Goal: Check status: Check status

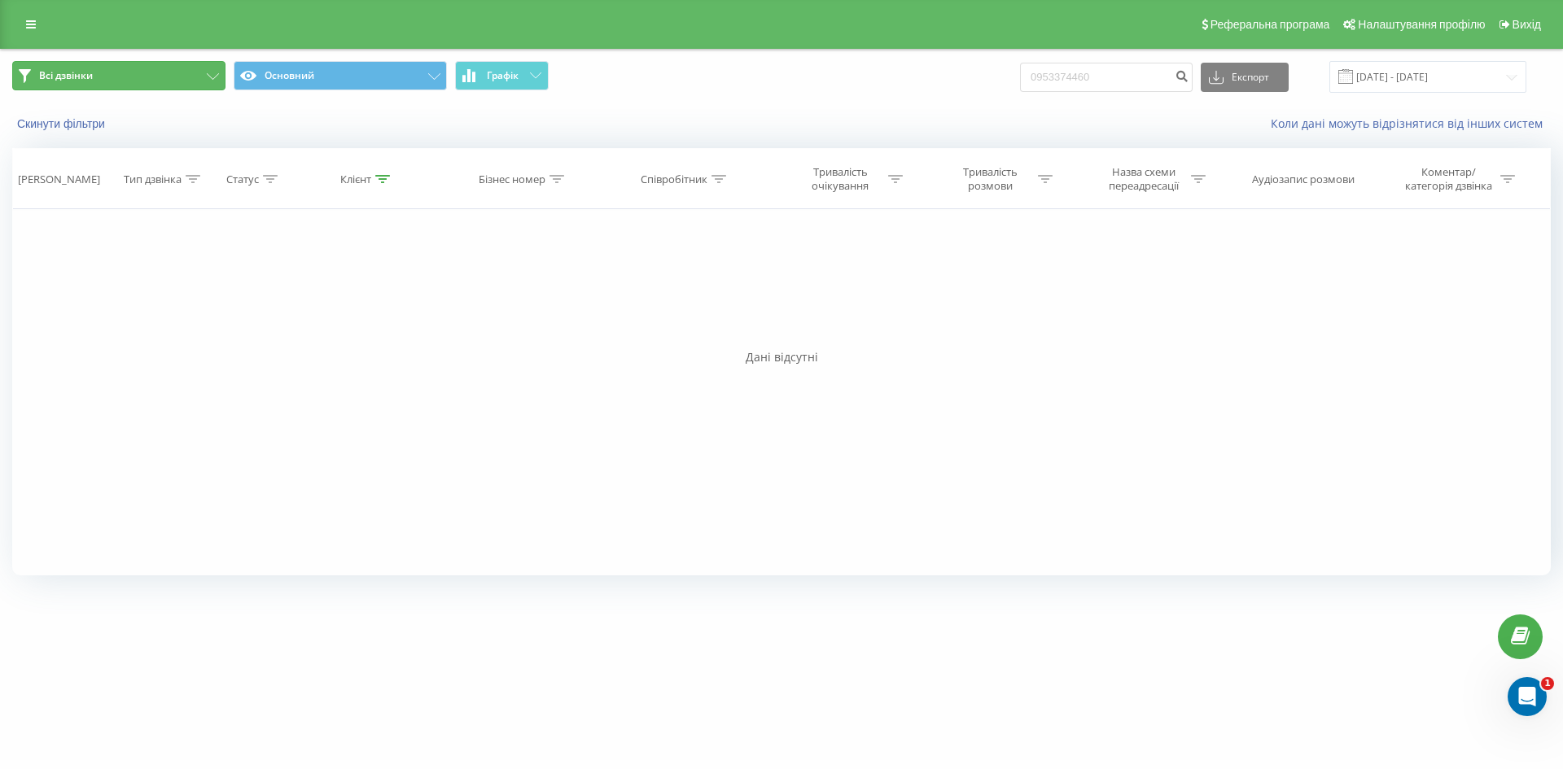
click at [195, 75] on button "Всі дзвінки" at bounding box center [118, 75] width 213 height 29
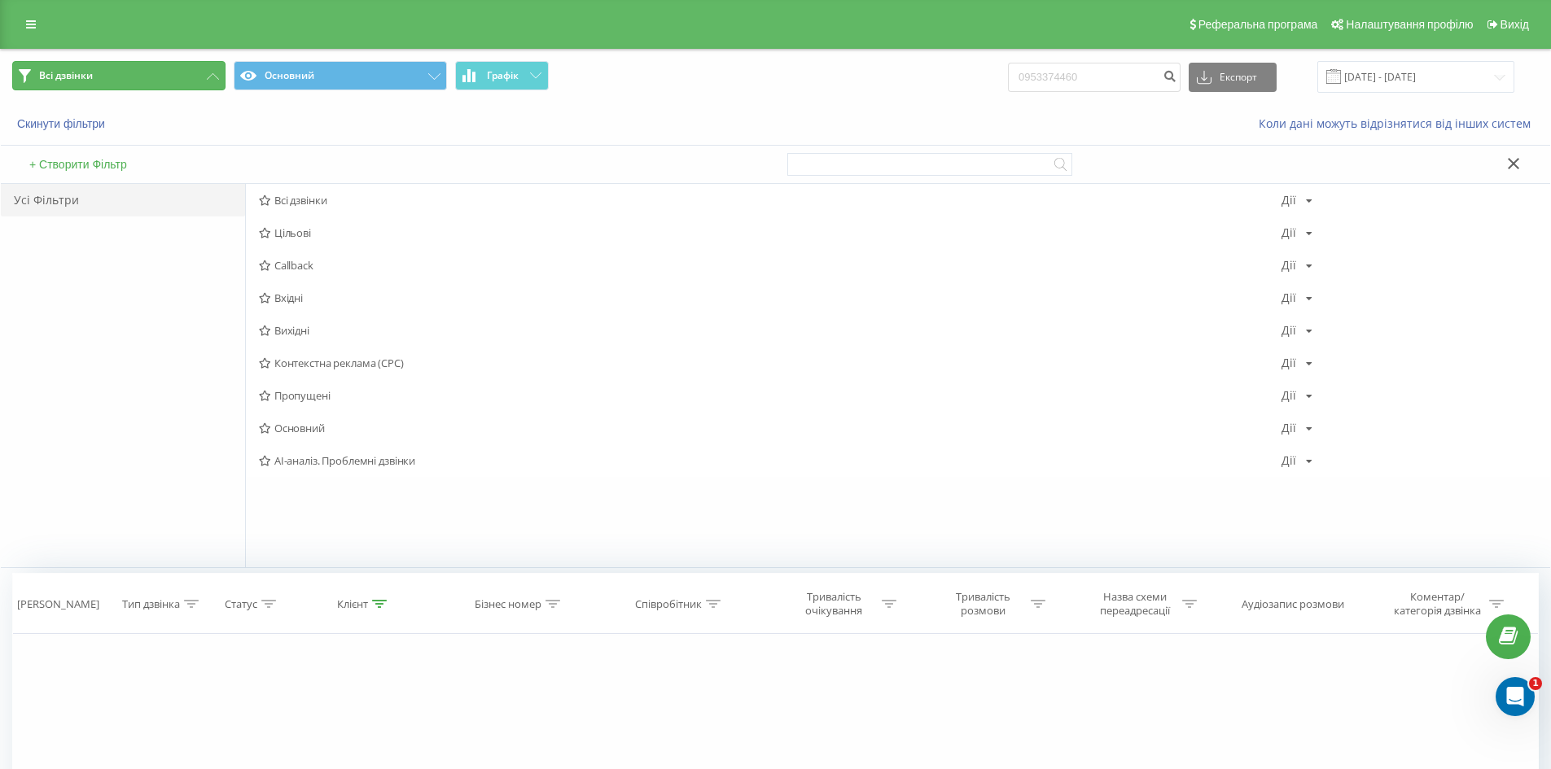
click at [195, 75] on button "Всі дзвінки" at bounding box center [118, 75] width 213 height 29
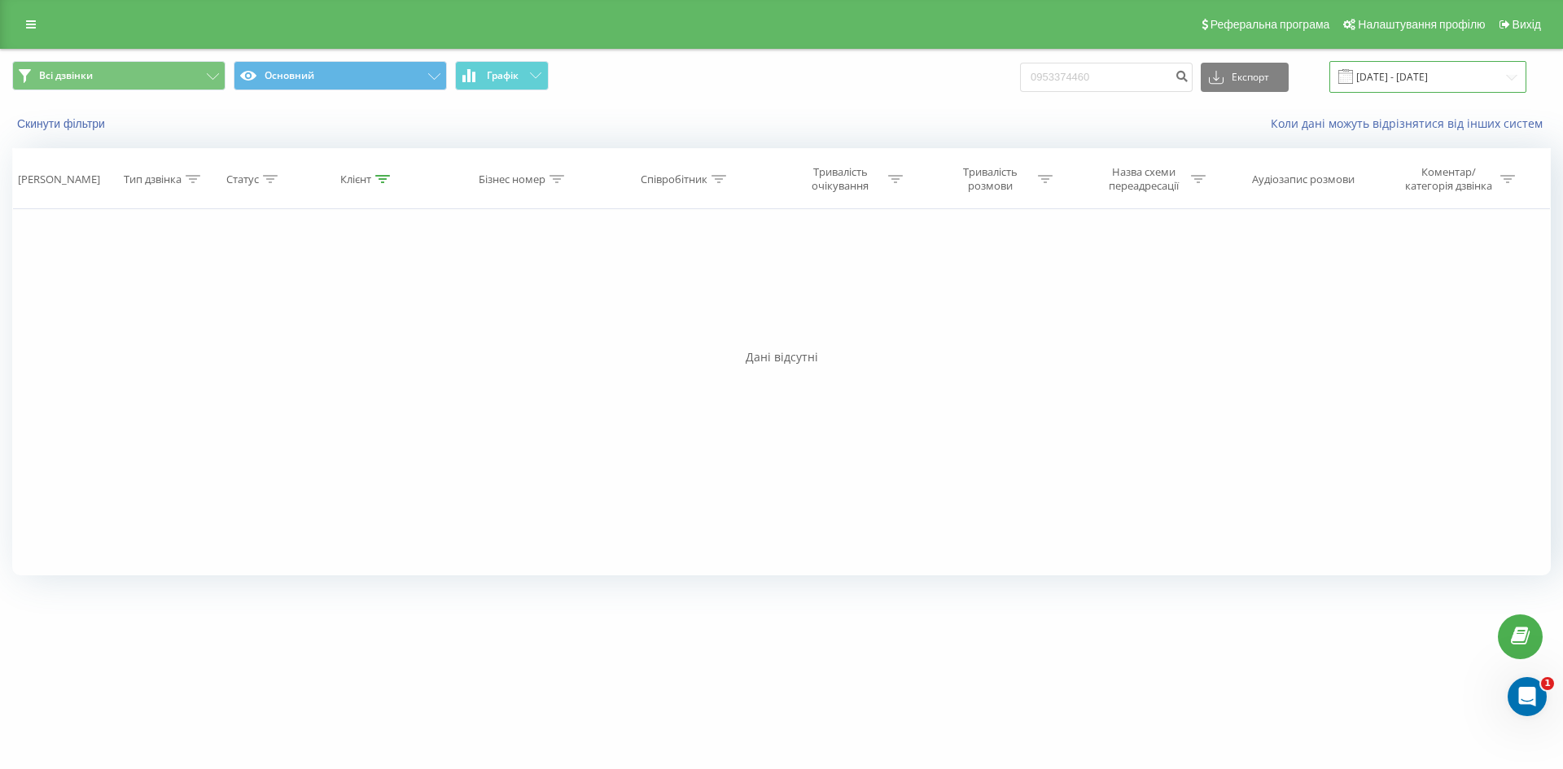
click at [1433, 86] on input "21.05.2025 - 21.08.2025" at bounding box center [1428, 77] width 197 height 32
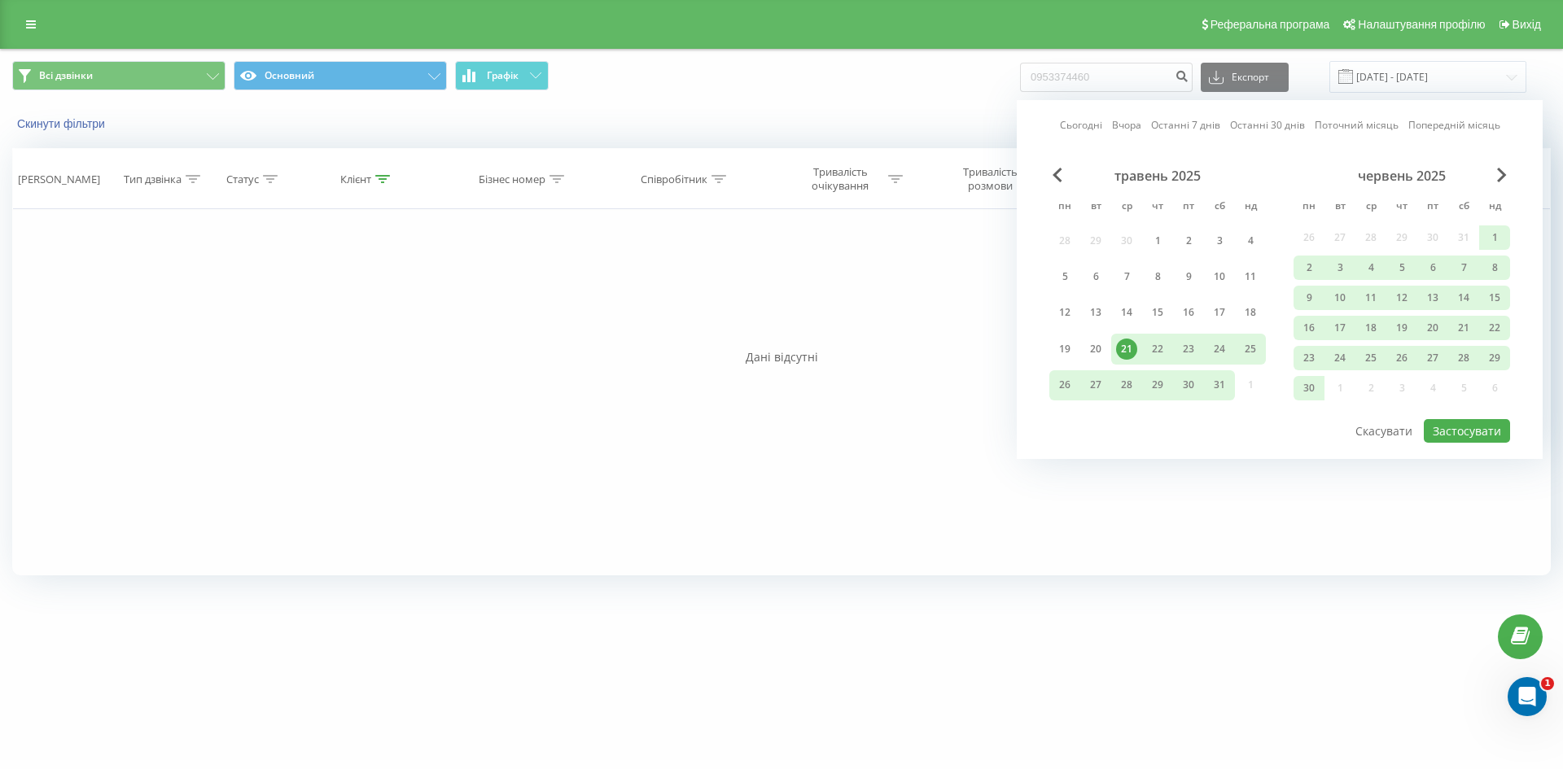
click at [1129, 353] on div "21" at bounding box center [1126, 349] width 21 height 21
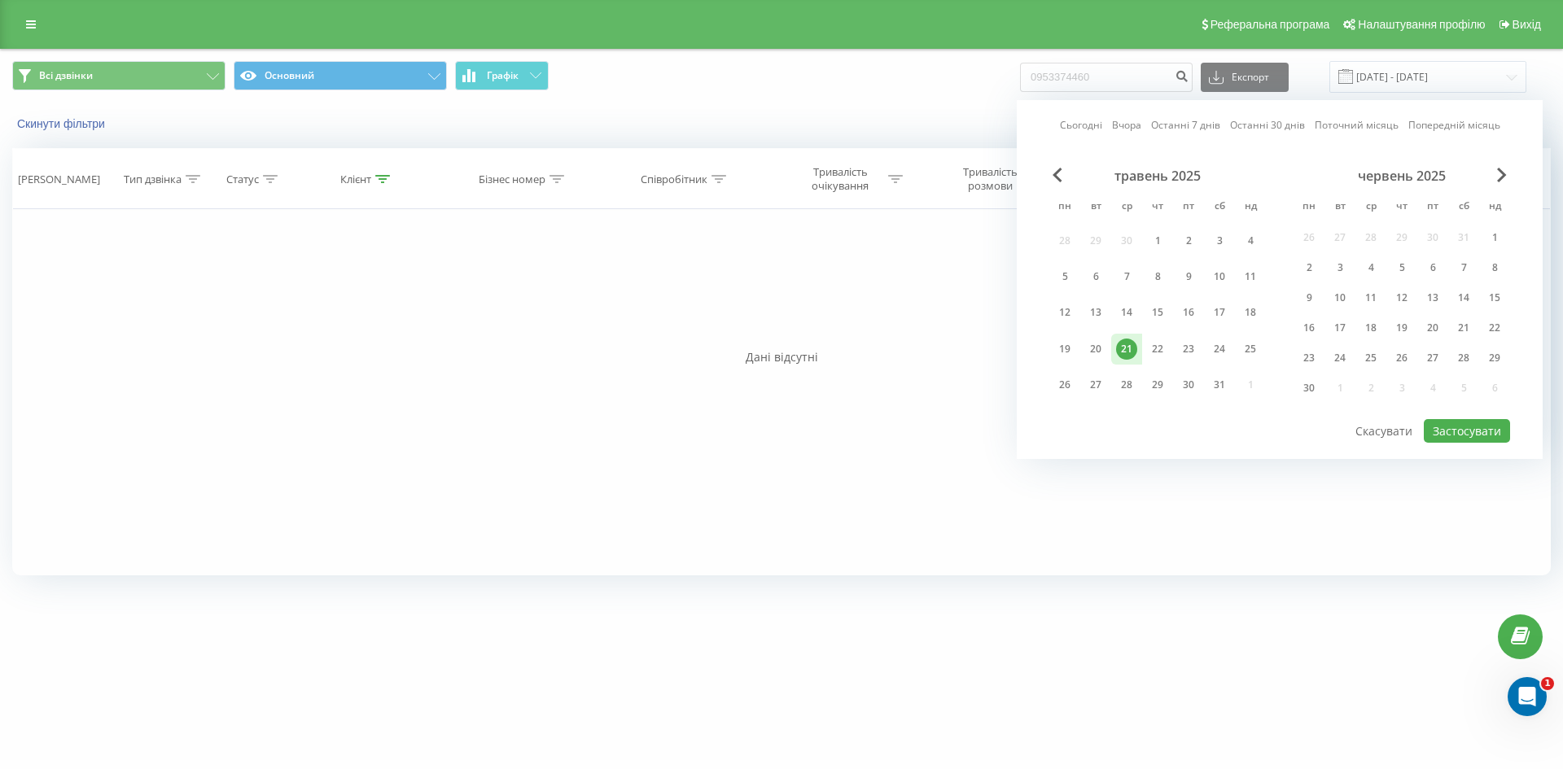
click at [1129, 353] on div "21" at bounding box center [1126, 349] width 21 height 21
click at [1504, 177] on span "Next Month" at bounding box center [1502, 175] width 10 height 15
click at [1509, 178] on div "липень 2025" at bounding box center [1402, 176] width 217 height 16
click at [1501, 169] on span "Next Month" at bounding box center [1502, 175] width 10 height 15
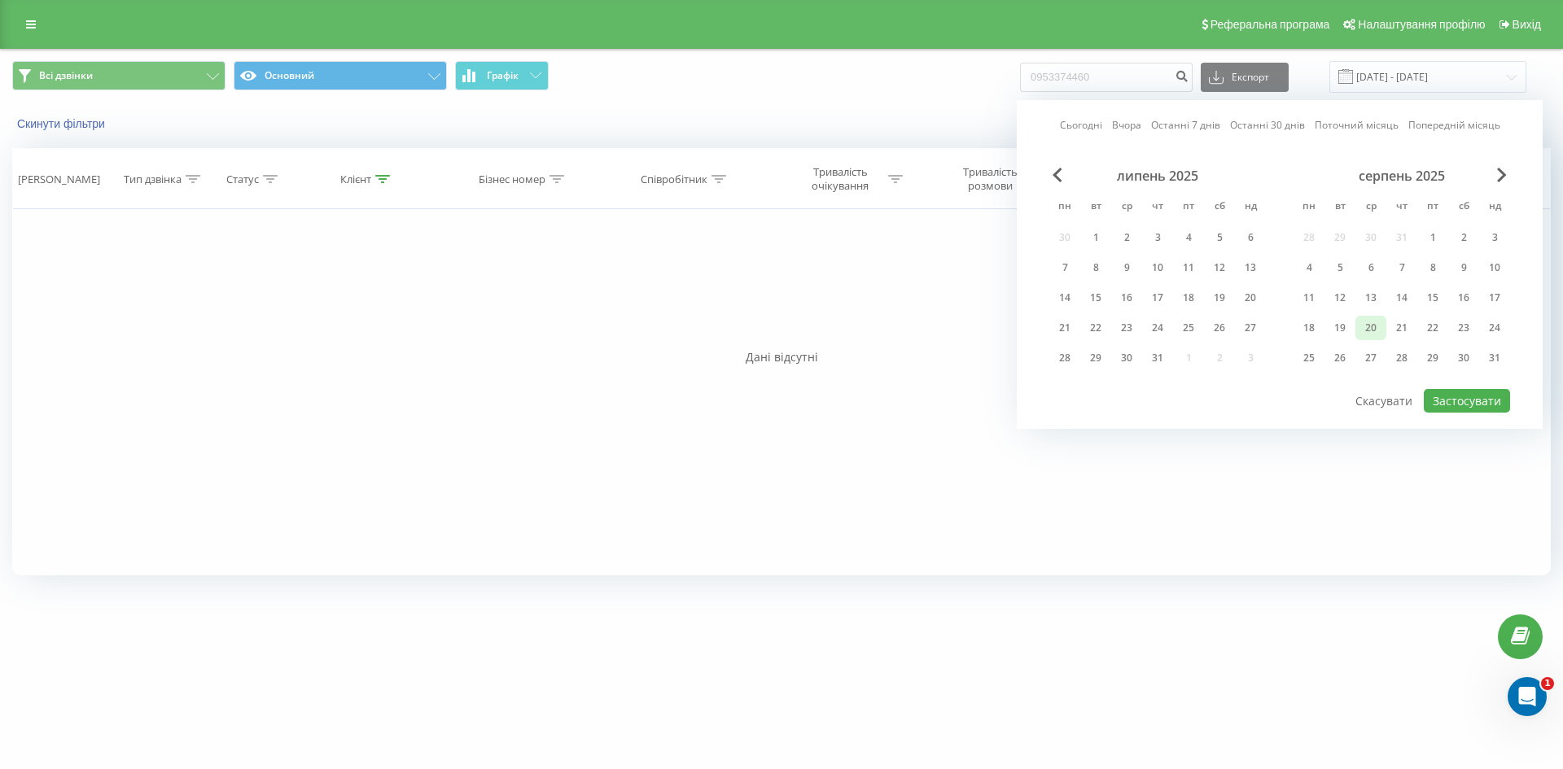
click at [1373, 328] on div "20" at bounding box center [1371, 328] width 21 height 21
click at [1444, 397] on button "Застосувати" at bounding box center [1467, 401] width 86 height 24
type input "20.08.2025 - 20.08.2025"
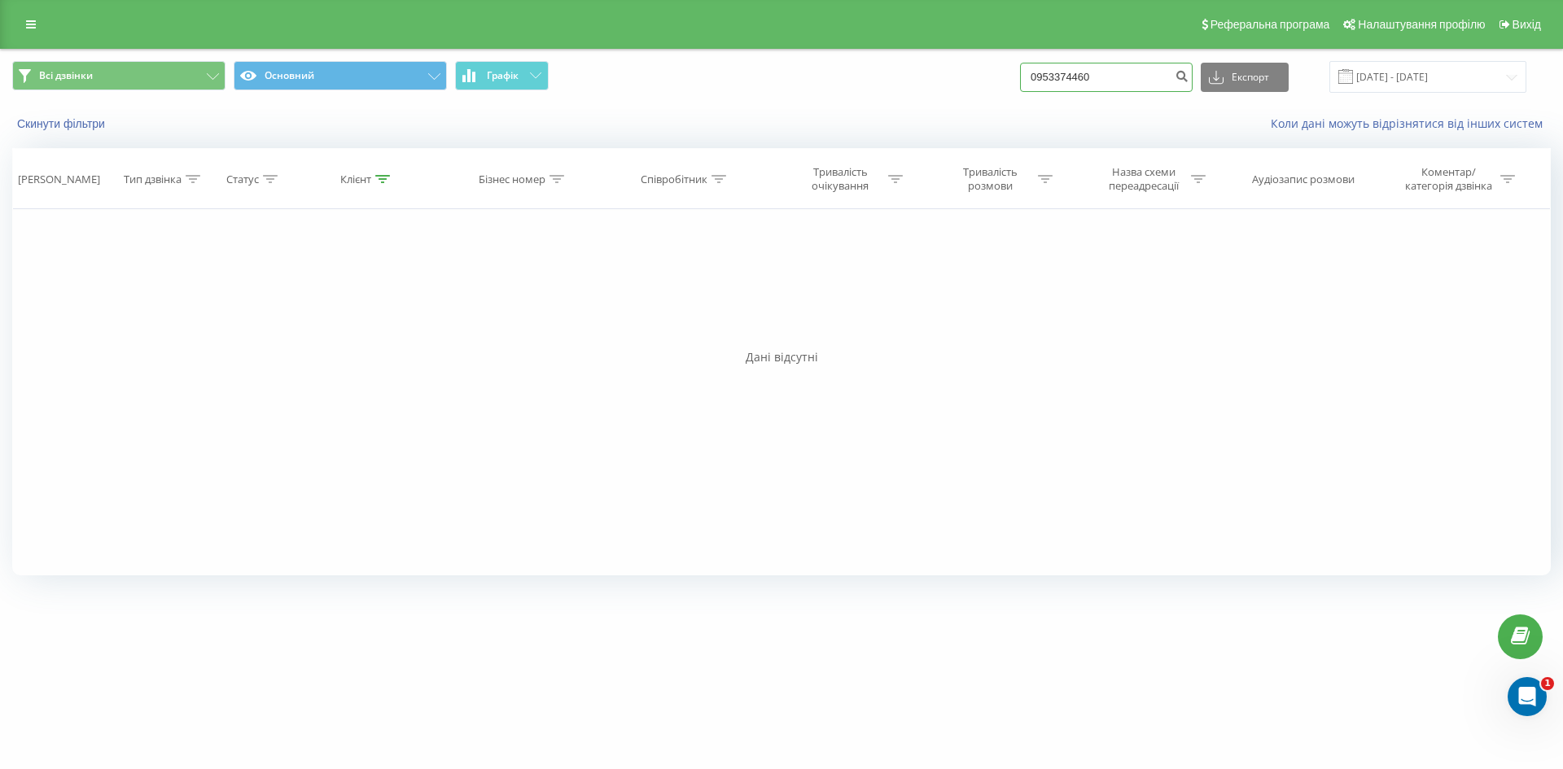
click at [1106, 85] on input "0953374460" at bounding box center [1106, 77] width 173 height 29
click at [1466, 86] on input "20.08.2025 - 20.08.2025" at bounding box center [1428, 77] width 197 height 32
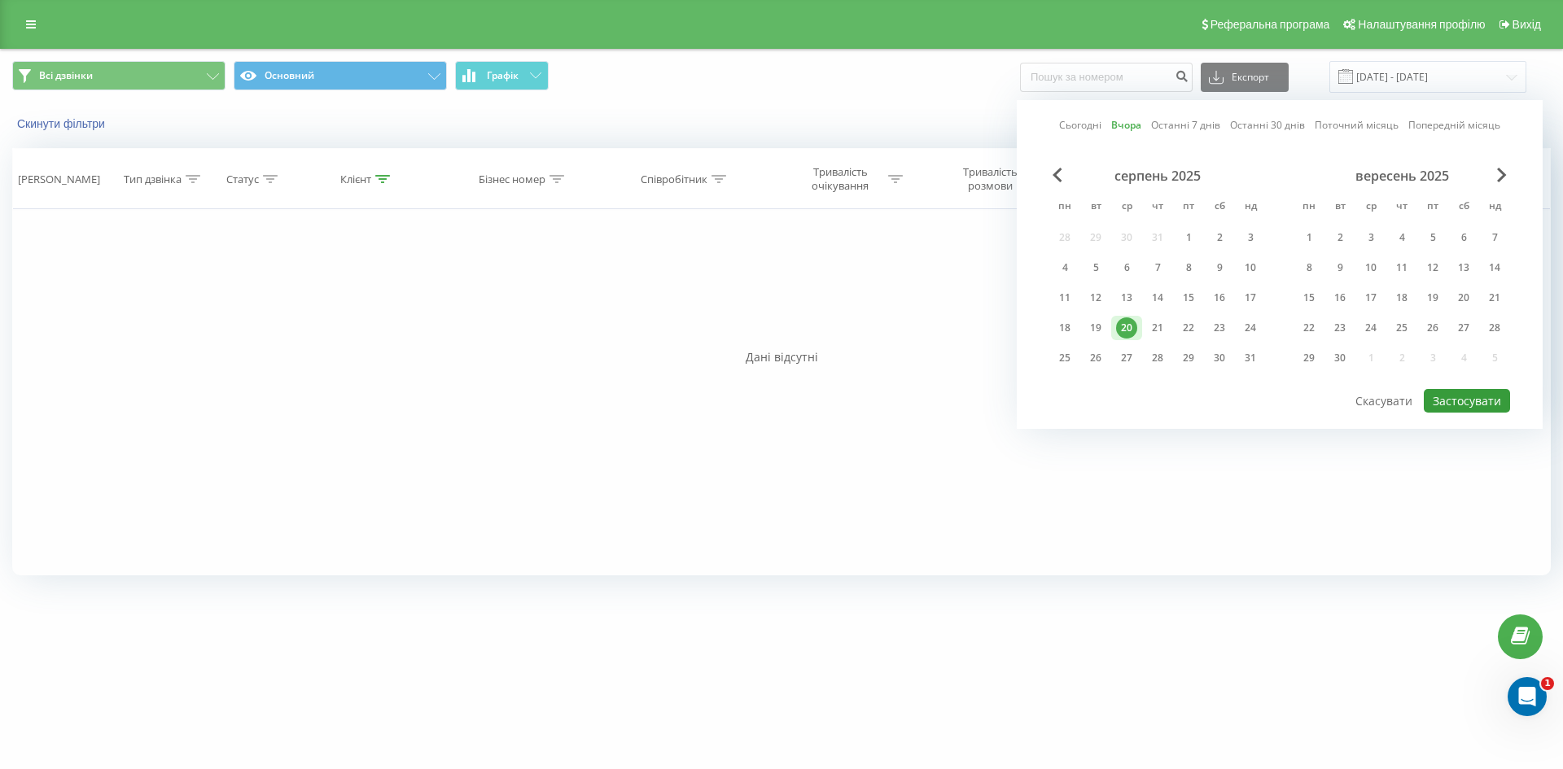
click at [1449, 405] on button "Застосувати" at bounding box center [1467, 401] width 86 height 24
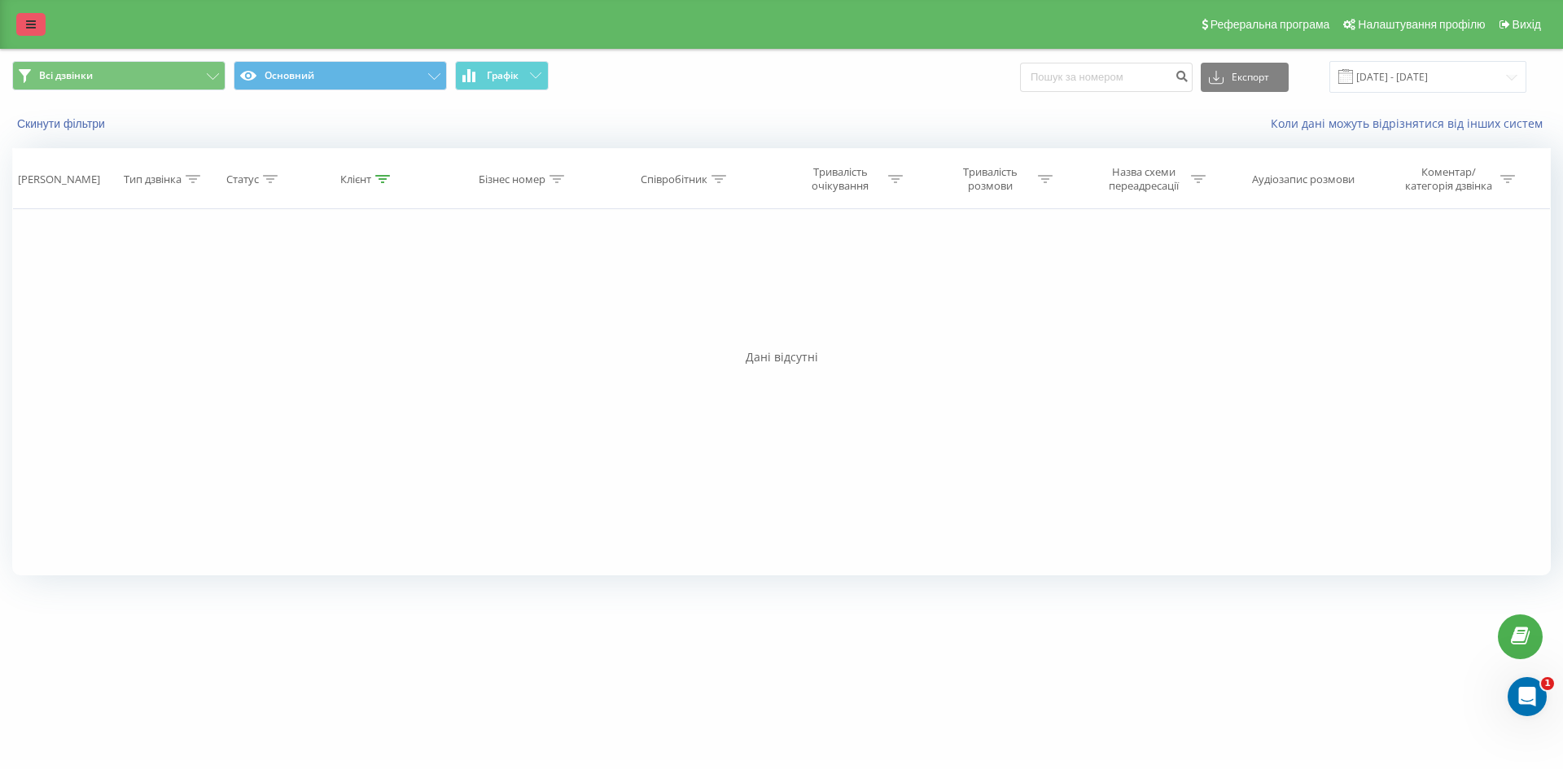
click at [33, 31] on link at bounding box center [30, 24] width 29 height 23
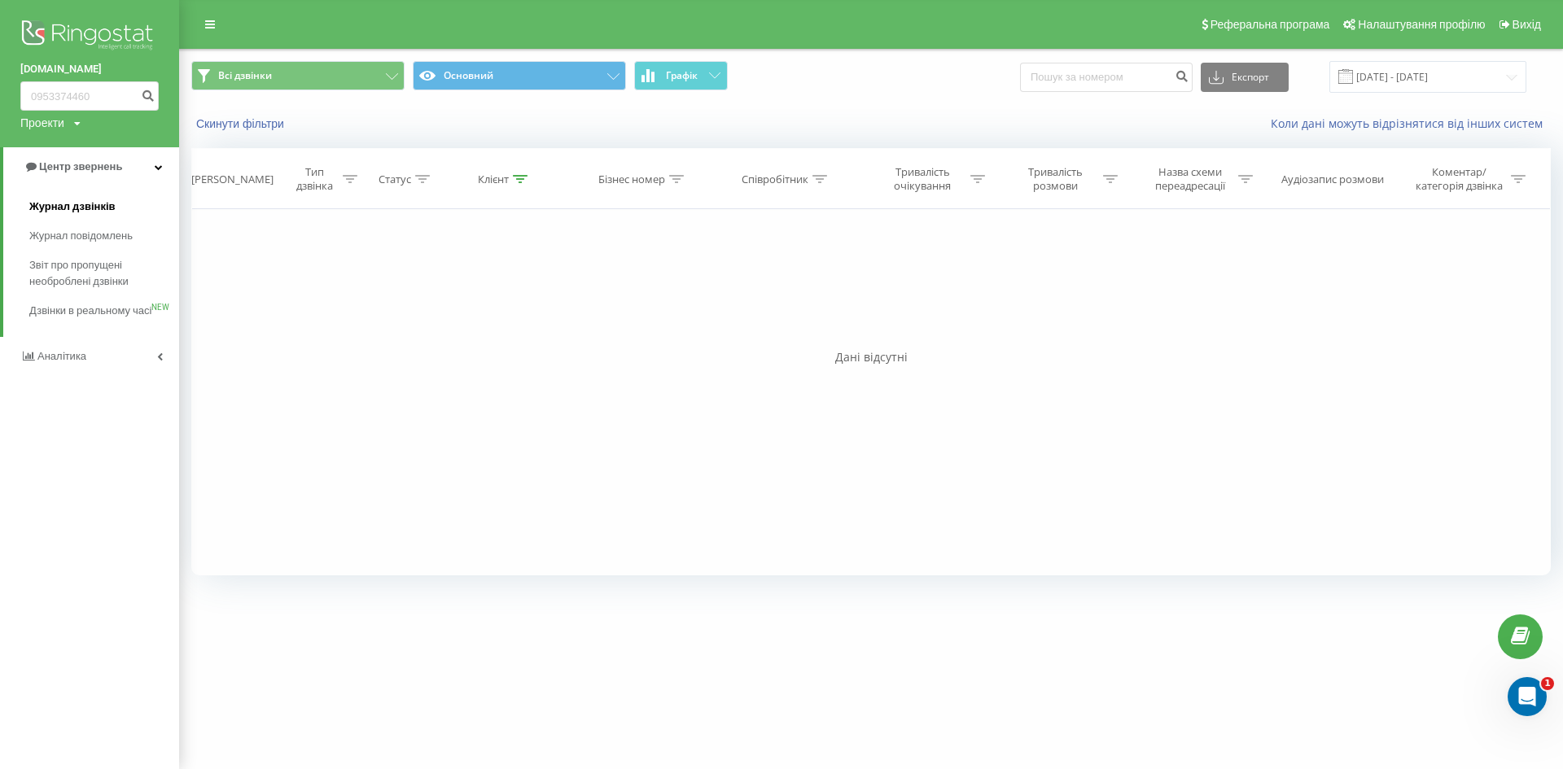
click at [61, 202] on span "Журнал дзвінків" at bounding box center [72, 207] width 86 height 16
click at [77, 362] on span "Аналiтика" at bounding box center [63, 356] width 52 height 12
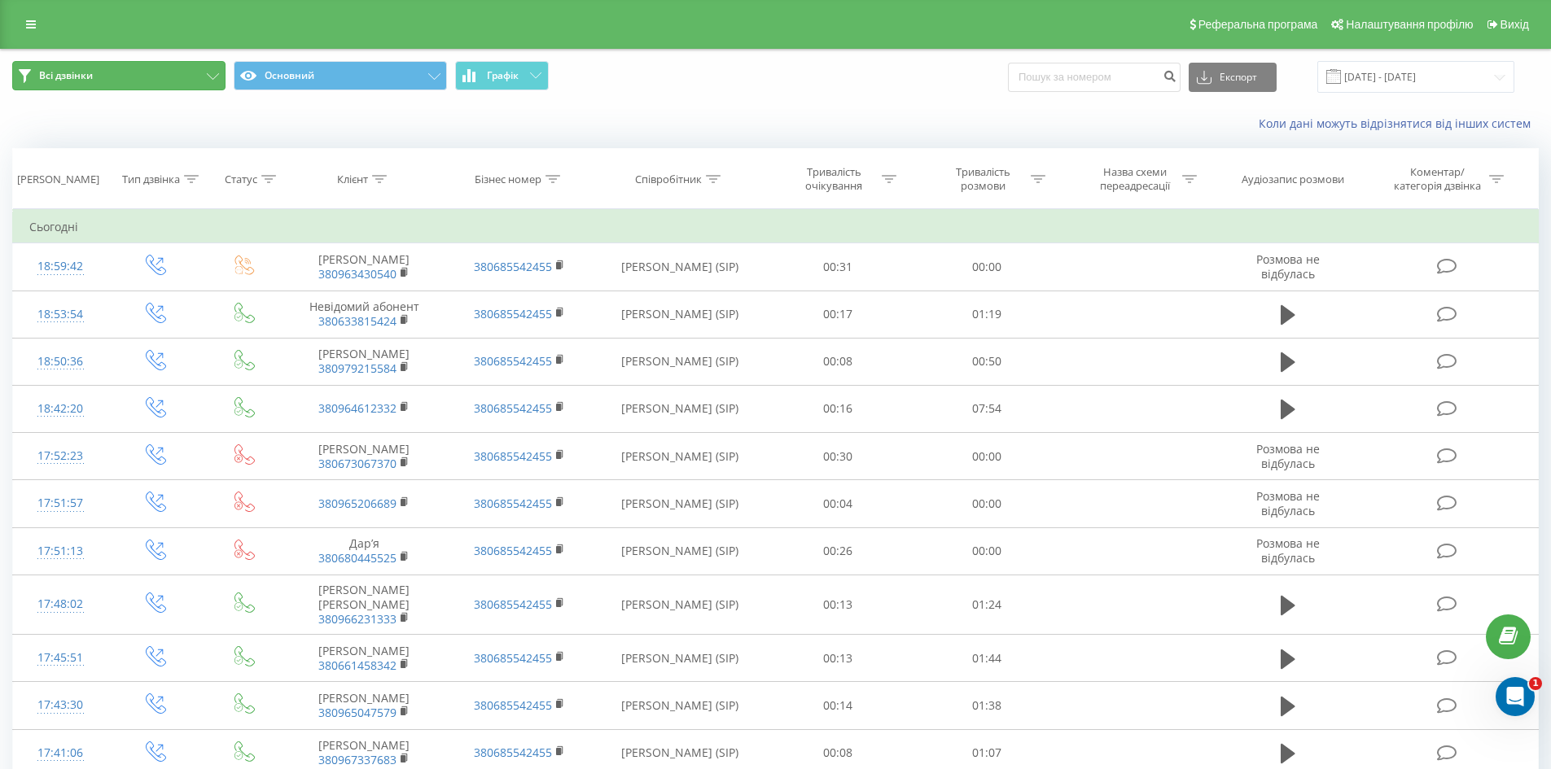
click at [81, 85] on button "Всі дзвінки" at bounding box center [118, 75] width 213 height 29
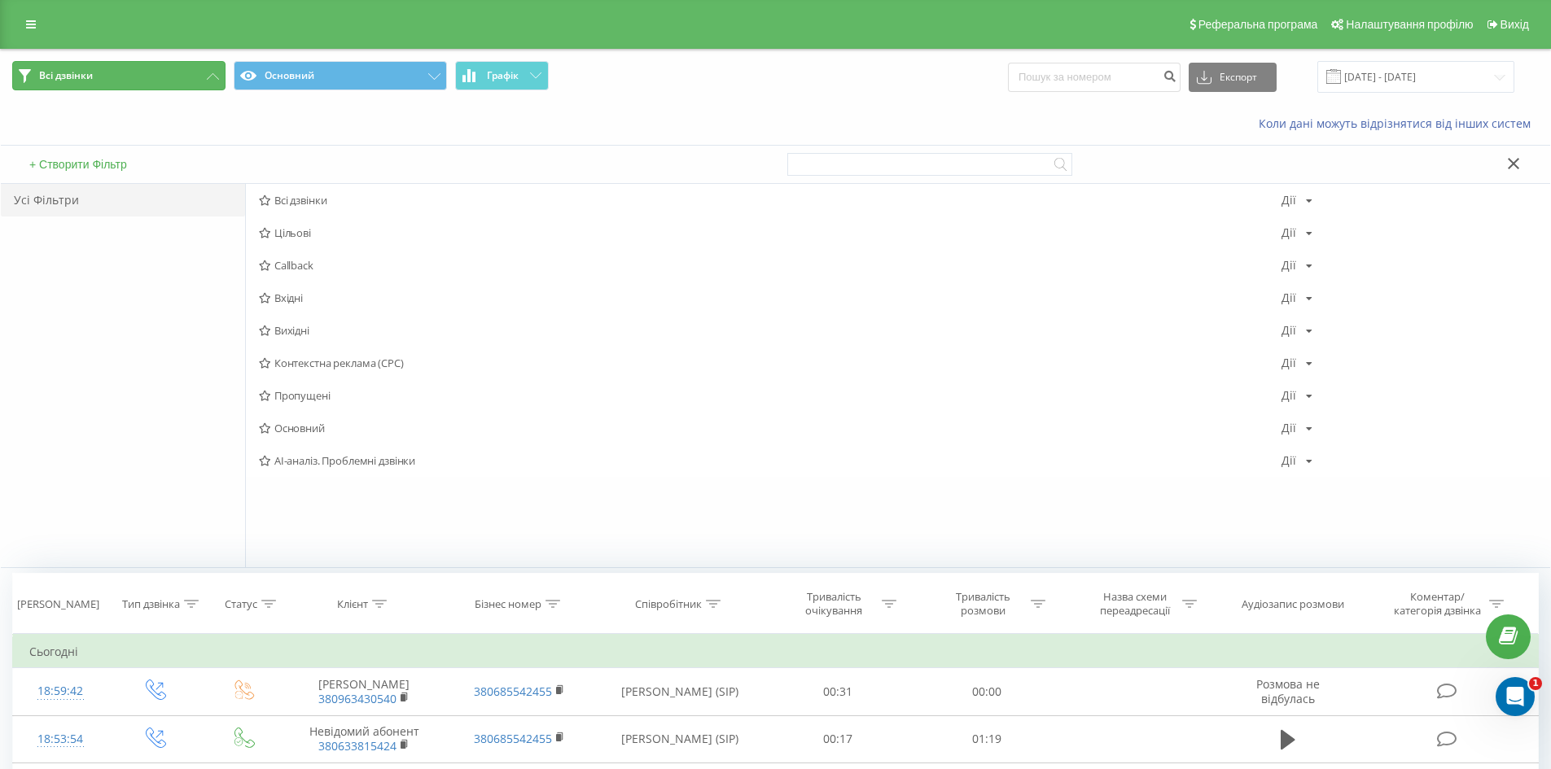
click at [81, 85] on button "Всі дзвінки" at bounding box center [118, 75] width 213 height 29
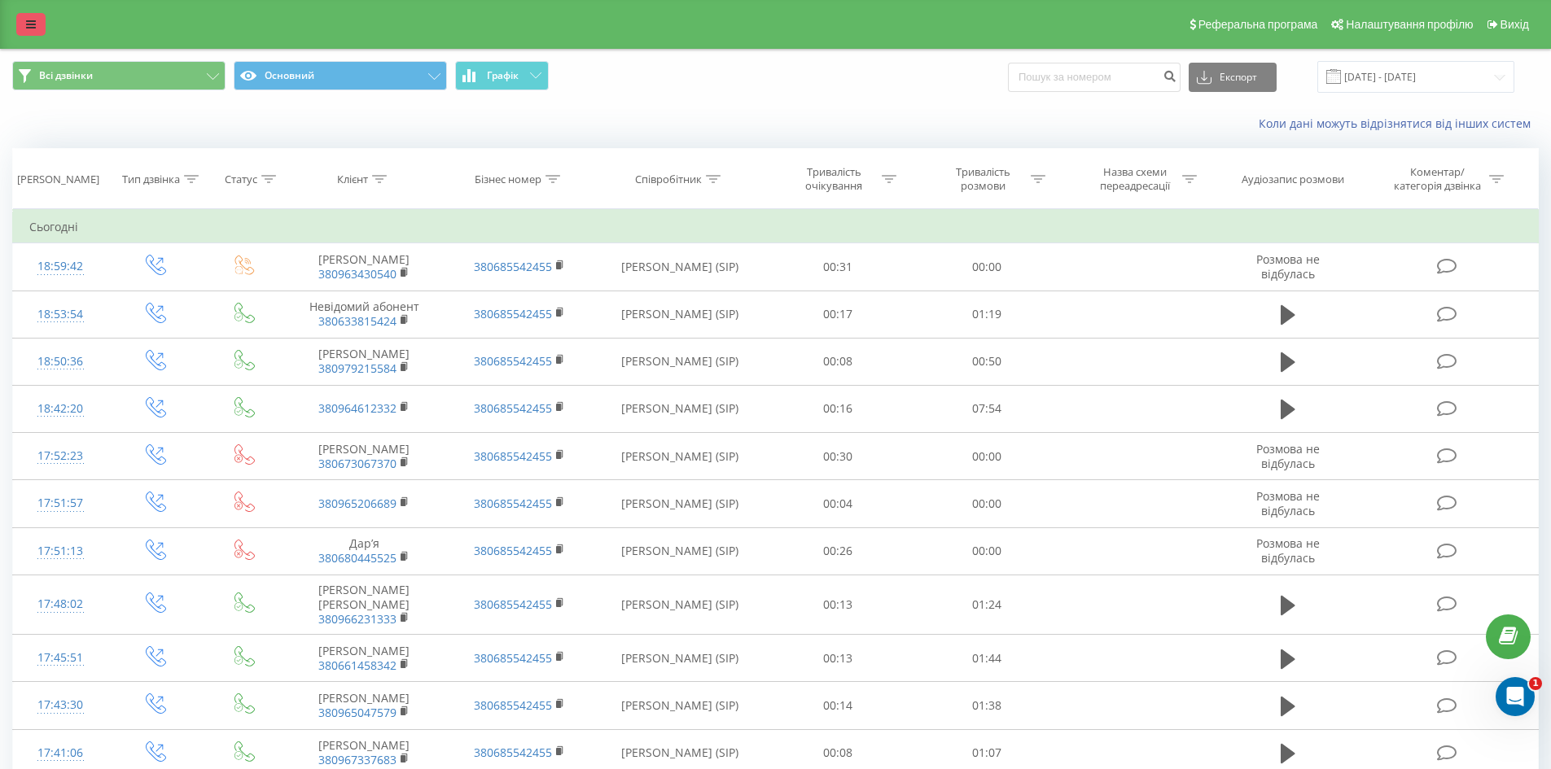
click at [37, 20] on link at bounding box center [30, 24] width 29 height 23
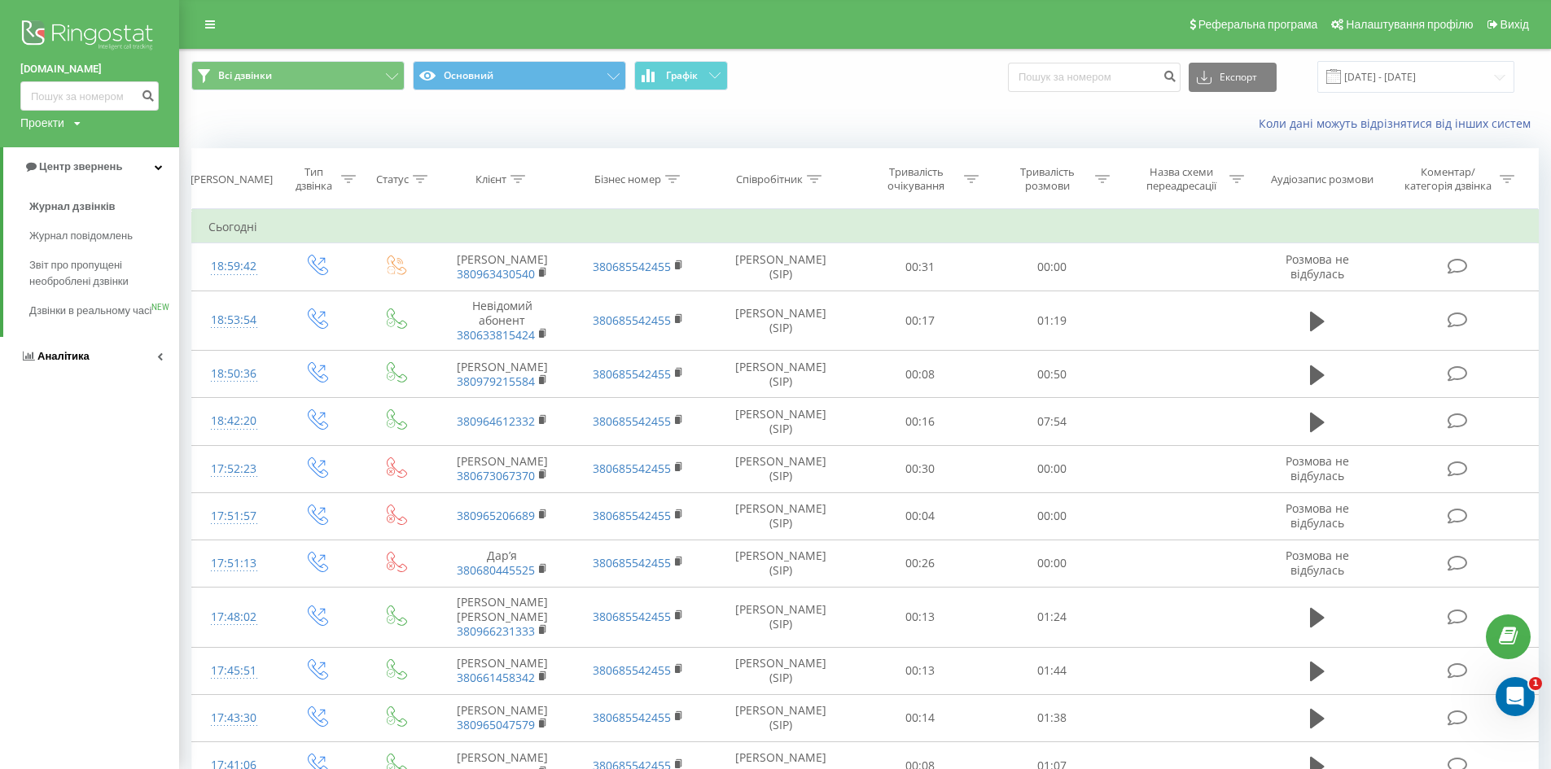
click at [95, 376] on link "Аналiтика" at bounding box center [89, 356] width 179 height 39
click at [151, 205] on link "Аналiтика" at bounding box center [91, 205] width 176 height 39
click at [151, 205] on link "Аналiтика" at bounding box center [89, 205] width 179 height 39
click at [138, 179] on link "Центр звернень" at bounding box center [89, 166] width 179 height 39
click at [73, 207] on span "Журнал дзвінків" at bounding box center [72, 207] width 86 height 16
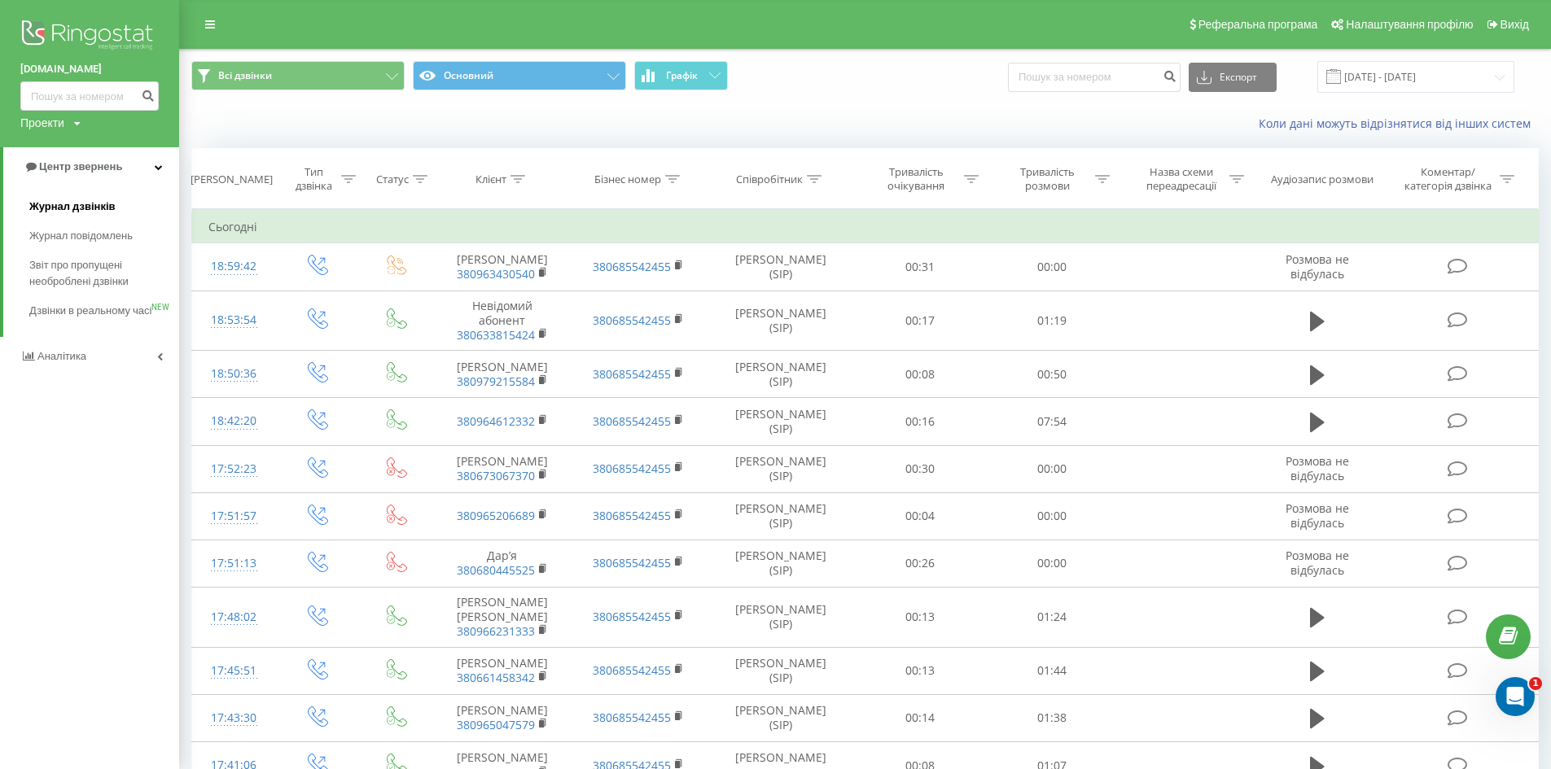
click at [73, 207] on span "Журнал дзвінків" at bounding box center [72, 207] width 86 height 16
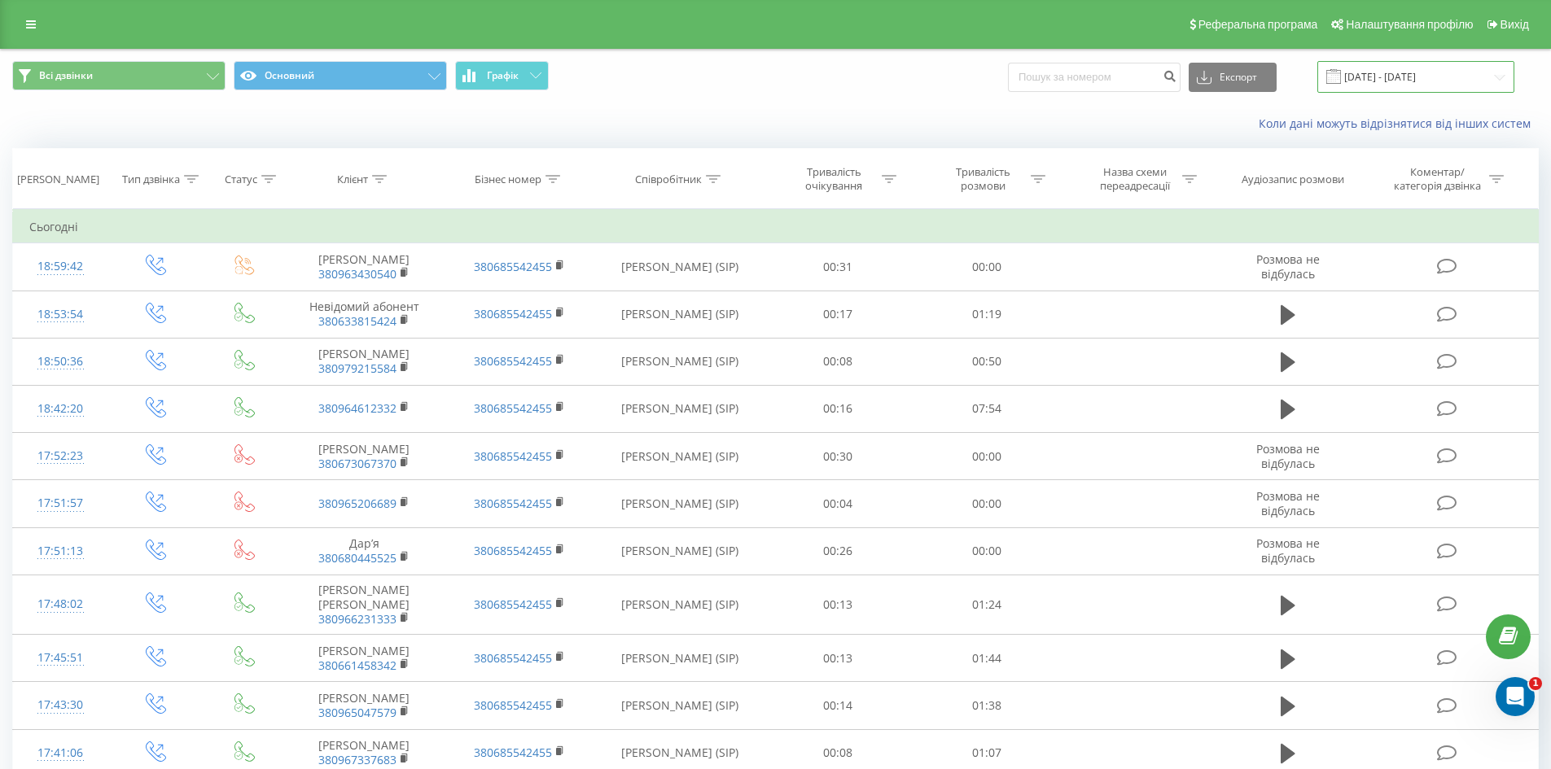
click at [1460, 69] on input "[DATE] - [DATE]" at bounding box center [1415, 77] width 197 height 32
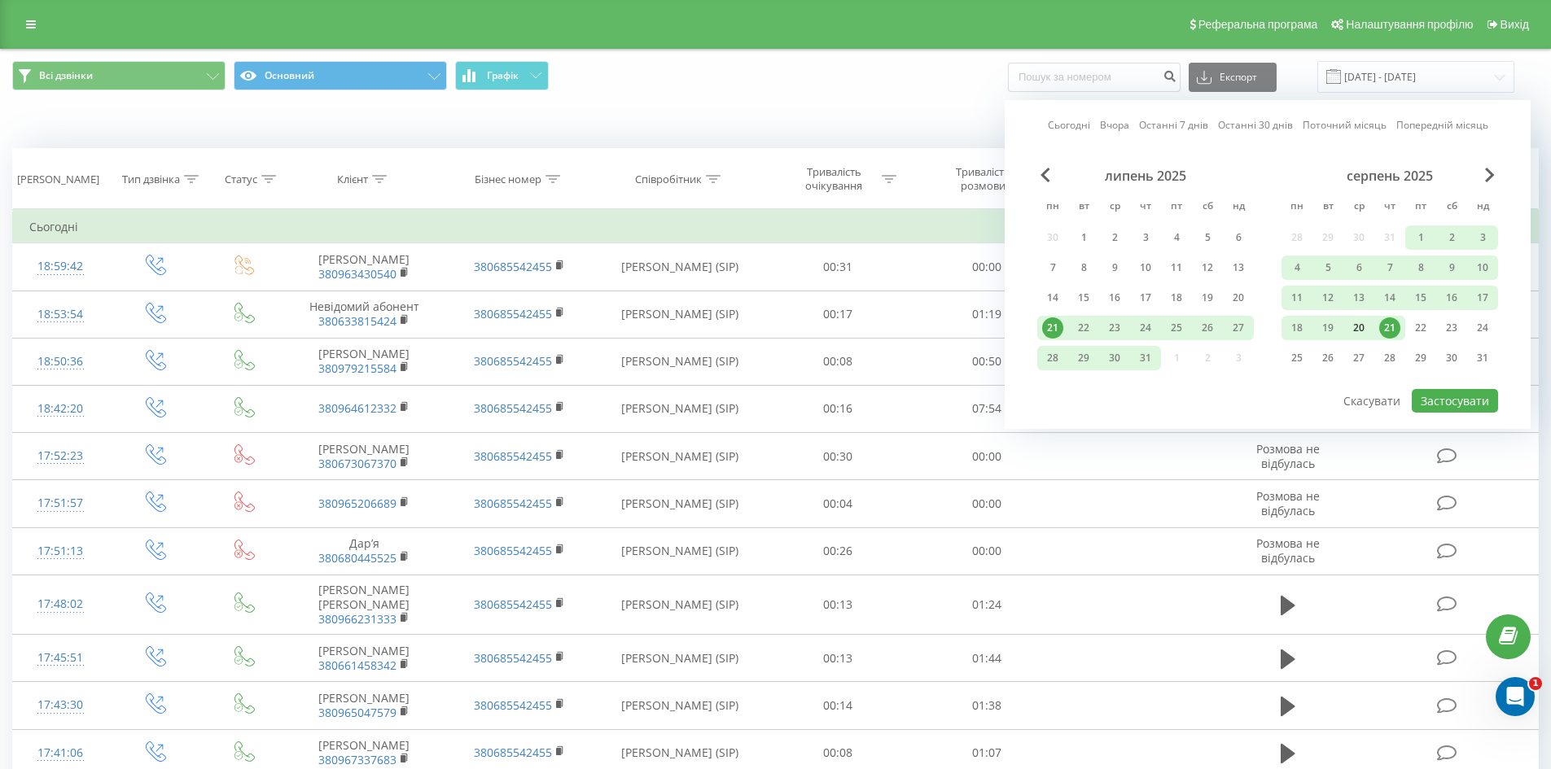
click at [1361, 318] on div "20" at bounding box center [1358, 328] width 21 height 21
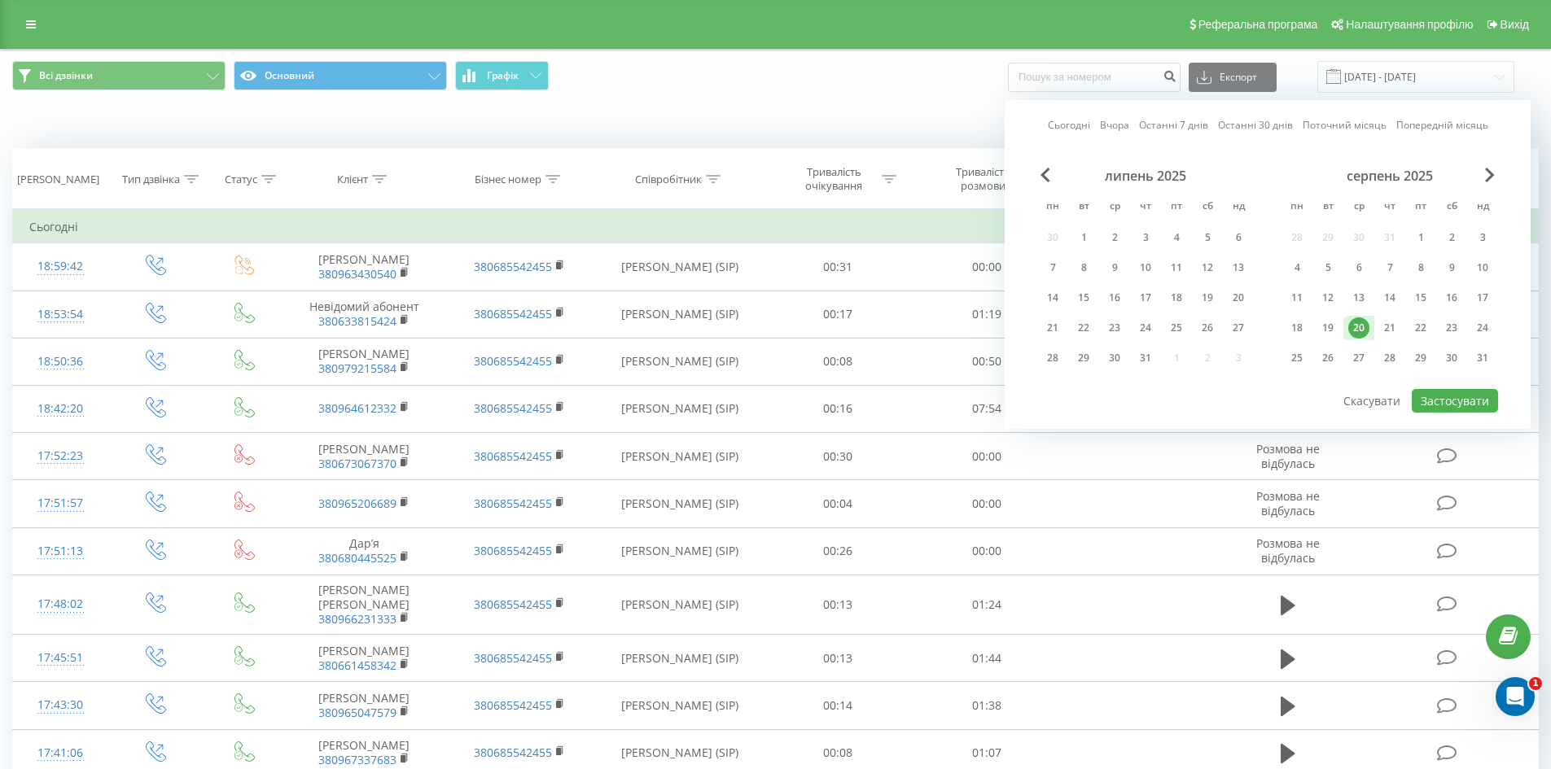
click at [1361, 318] on div "20" at bounding box center [1358, 328] width 21 height 21
click at [1450, 407] on button "Застосувати" at bounding box center [1455, 401] width 86 height 24
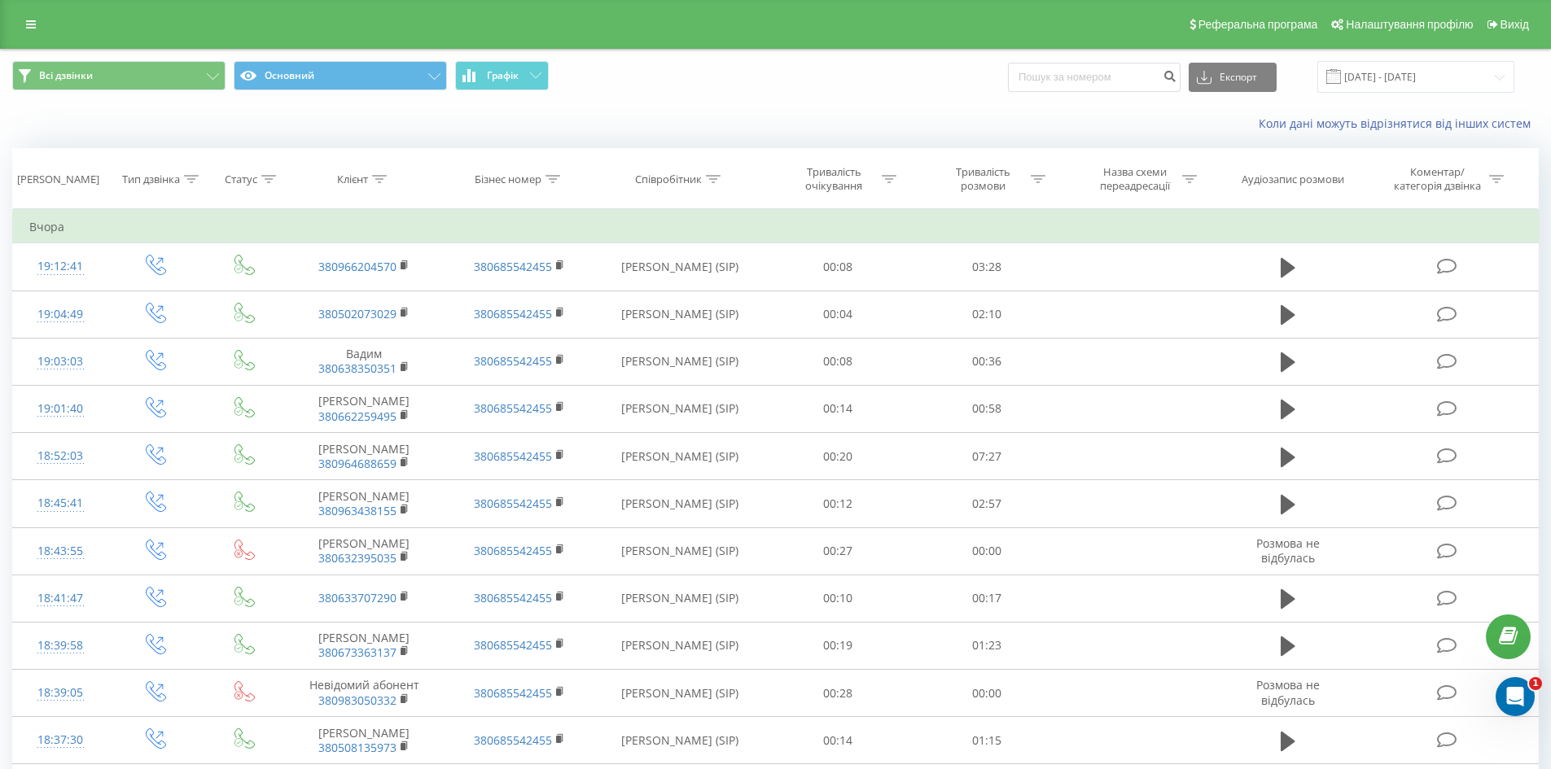
click at [1426, 94] on div "Всі дзвінки Основний Графік Експорт .csv .xls .xlsx 20.08.2025 - 20.08.2025" at bounding box center [775, 77] width 1549 height 55
click at [1423, 71] on input "20.08.2025 - 20.08.2025" at bounding box center [1415, 77] width 197 height 32
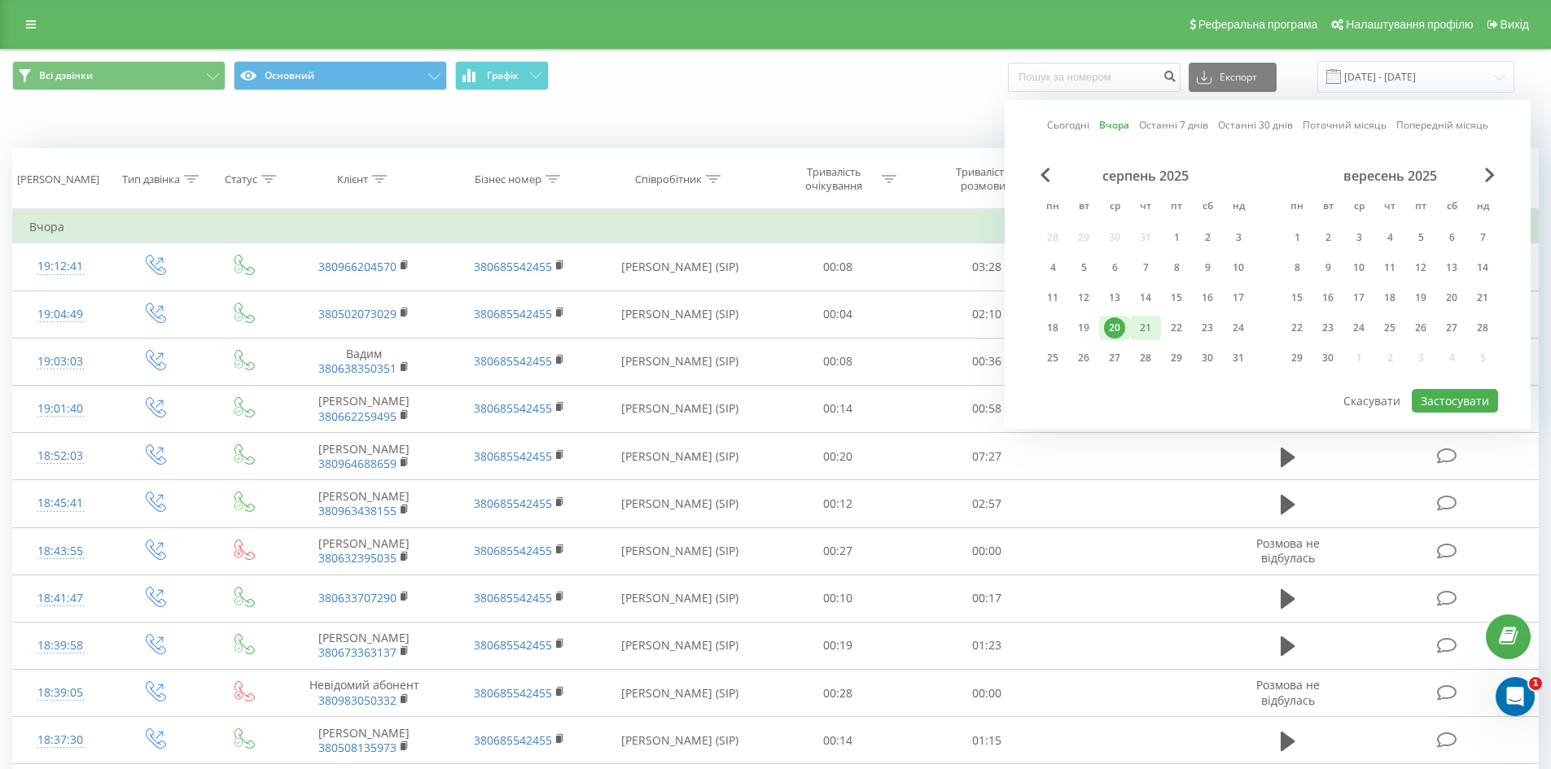
click at [1137, 327] on div "21" at bounding box center [1145, 328] width 21 height 21
click at [1440, 405] on button "Застосувати" at bounding box center [1455, 401] width 86 height 24
type input "21.08.2025 - 21.08.2025"
